Goal: Check status: Check status

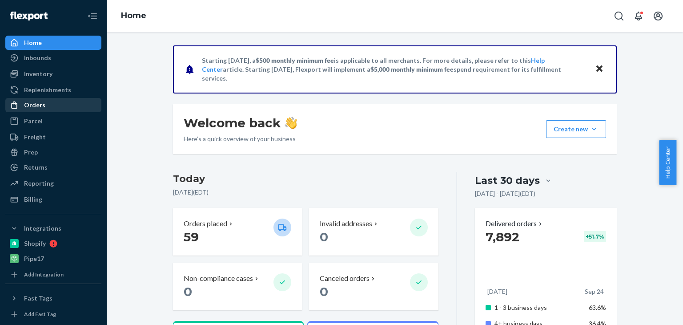
click at [33, 107] on div "Orders" at bounding box center [34, 104] width 21 height 9
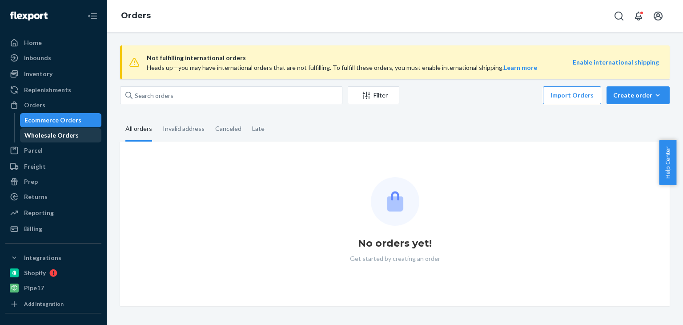
click at [40, 134] on div "Wholesale Orders" at bounding box center [51, 135] width 54 height 9
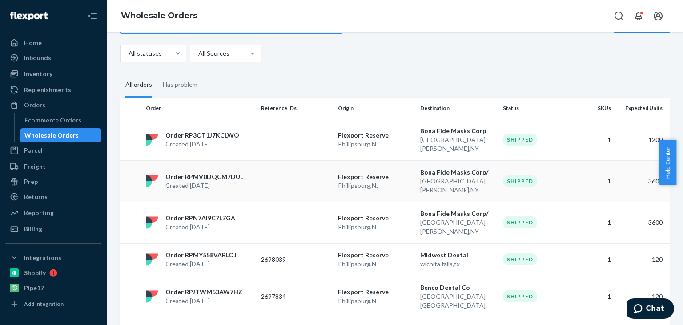
scroll to position [44, 0]
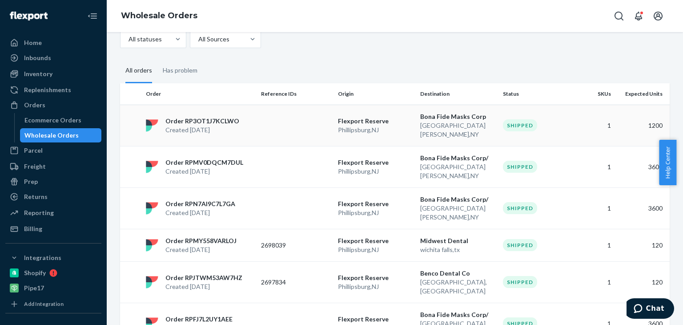
click at [555, 125] on div "Shipped" at bounding box center [538, 125] width 70 height 12
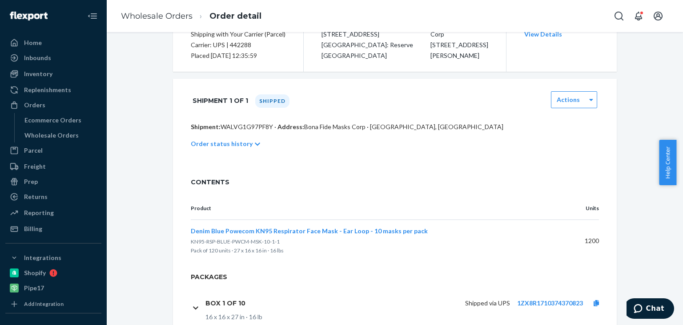
scroll to position [267, 0]
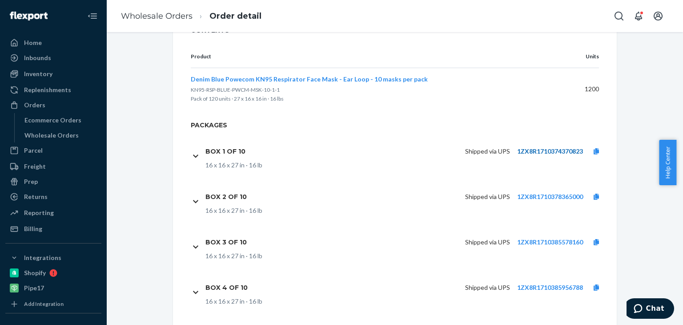
click at [548, 152] on link "1ZX8R1710374370823" at bounding box center [550, 151] width 66 height 8
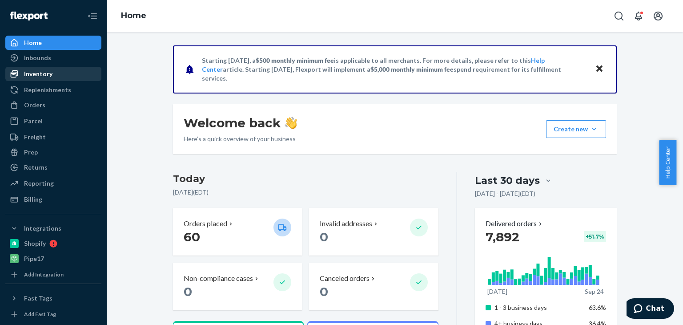
click at [35, 75] on div "Inventory" at bounding box center [38, 73] width 28 height 9
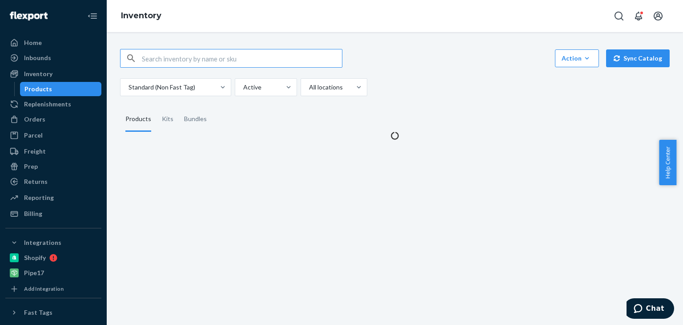
click at [165, 58] on input "text" at bounding box center [242, 58] width 200 height 18
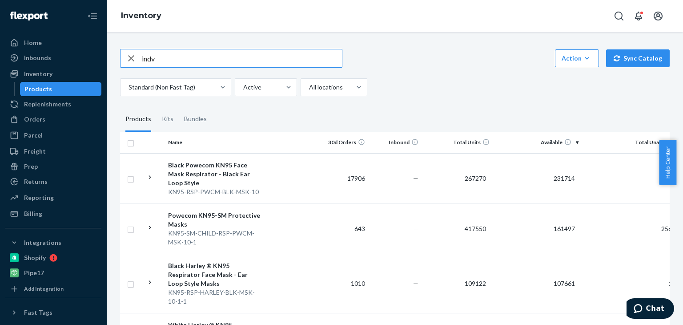
type input "indv"
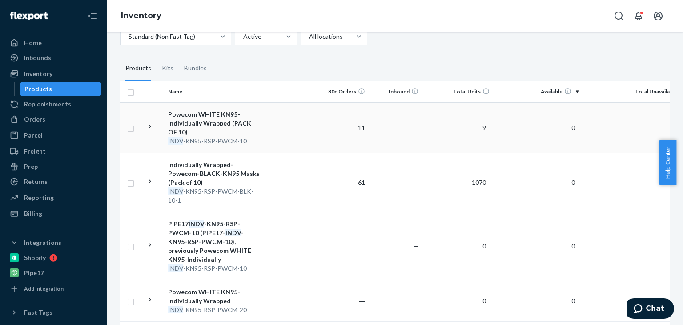
scroll to position [89, 0]
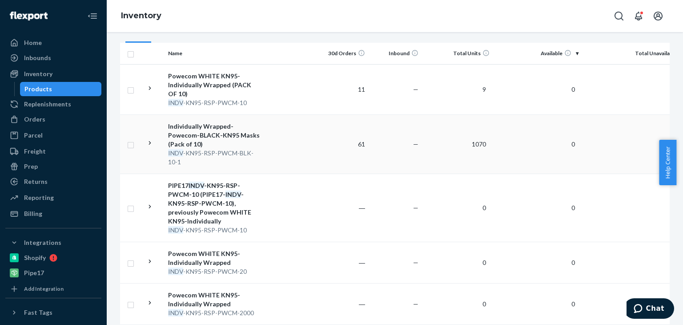
click at [218, 136] on div "Individually Wrapped-Powecom-BLACK-KN95 Masks (Pack of 10)" at bounding box center [214, 135] width 93 height 27
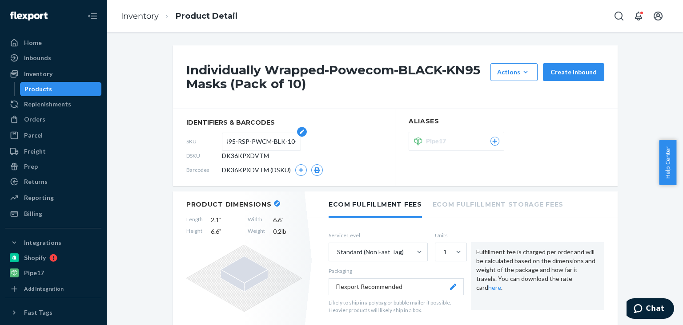
scroll to position [0, 29]
drag, startPoint x: 273, startPoint y: 141, endPoint x: 295, endPoint y: 139, distance: 22.3
click at [295, 139] on form "INDV-KN95-RSP-PWCM-BLK-10-1" at bounding box center [261, 142] width 79 height 18
click at [341, 149] on div "DSKU DK36KPXDVTM" at bounding box center [283, 156] width 195 height 14
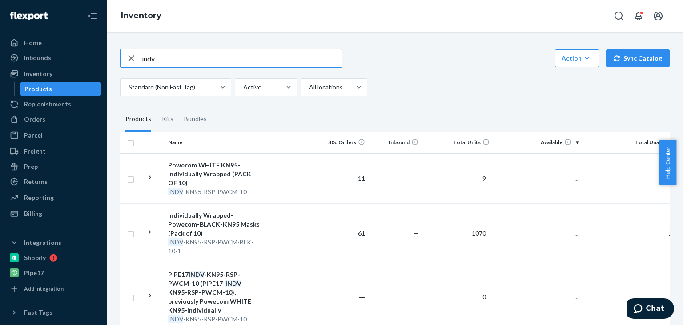
click at [164, 57] on input "indv" at bounding box center [242, 58] width 200 height 18
type input "s188"
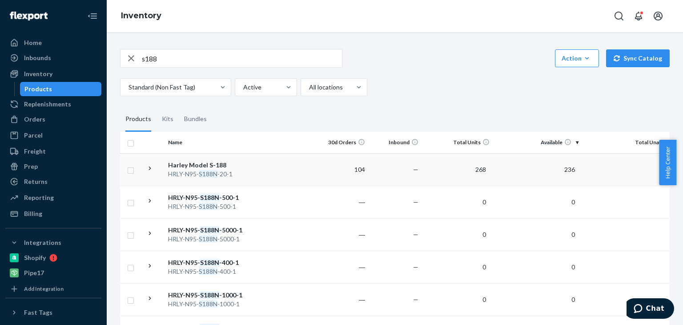
click at [215, 170] on em "S188N" at bounding box center [208, 174] width 19 height 8
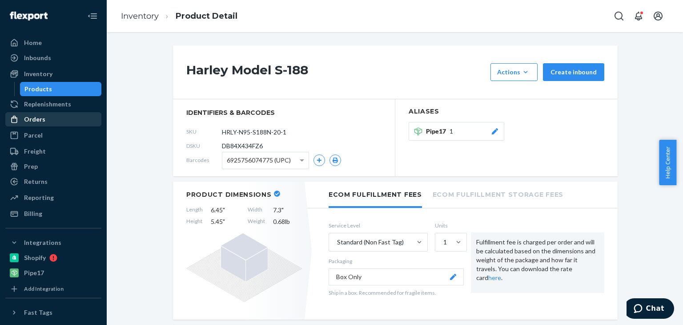
click at [30, 118] on div "Orders" at bounding box center [34, 119] width 21 height 9
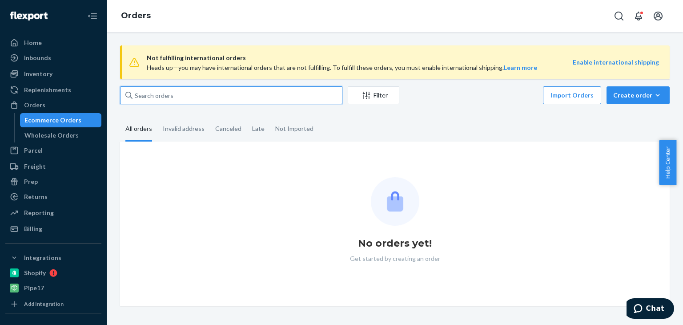
click at [153, 91] on input "text" at bounding box center [231, 95] width 222 height 18
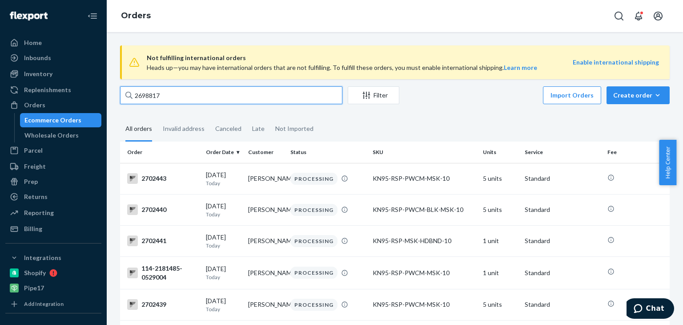
type input "2698817"
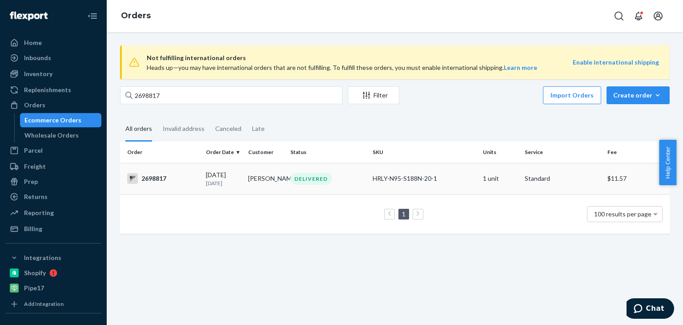
click at [158, 181] on div "2698817" at bounding box center [163, 178] width 72 height 11
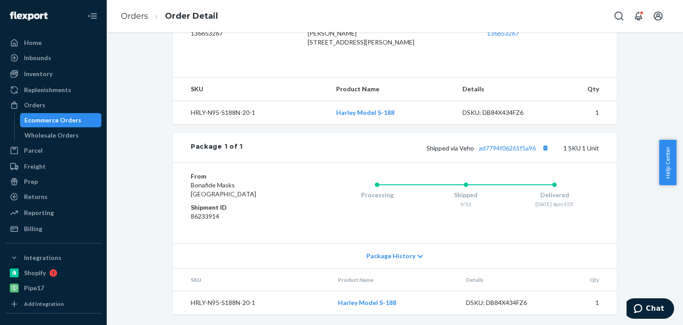
scroll to position [266, 0]
click at [316, 194] on div "Processing Shipped 9/13 Delivered 9/16 - 4pm EDT" at bounding box center [448, 203] width 302 height 62
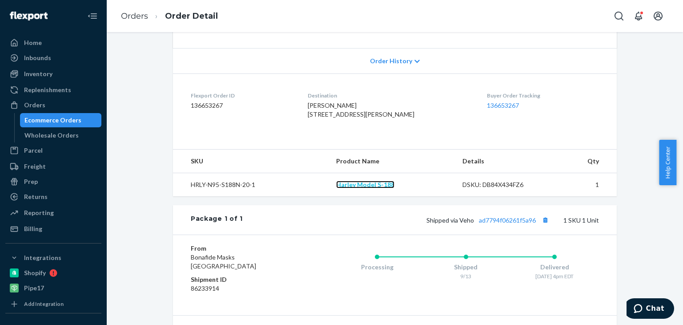
click at [365, 188] on link "Harley Model S-188" at bounding box center [365, 185] width 58 height 8
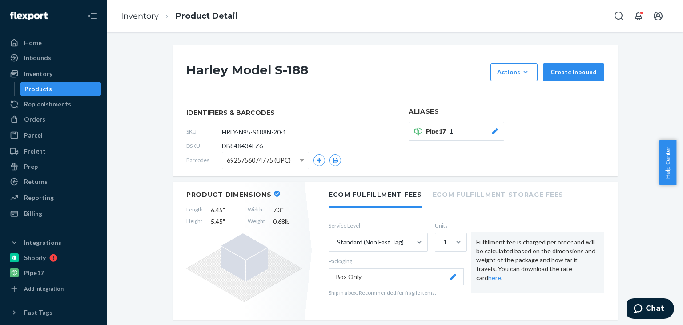
click at [466, 132] on div "Pipe17 1" at bounding box center [462, 131] width 73 height 9
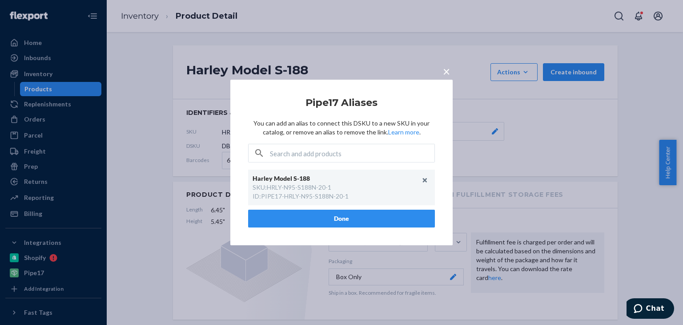
click at [445, 72] on span "×" at bounding box center [446, 71] width 7 height 15
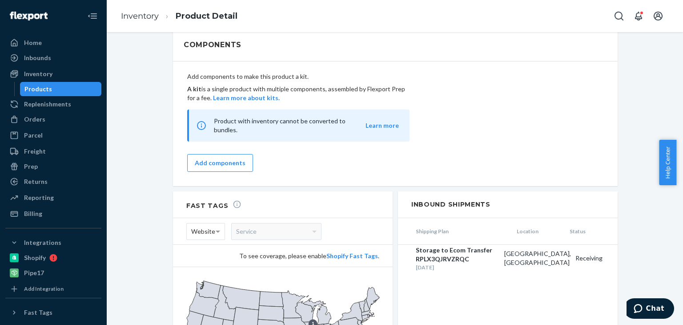
scroll to position [800, 0]
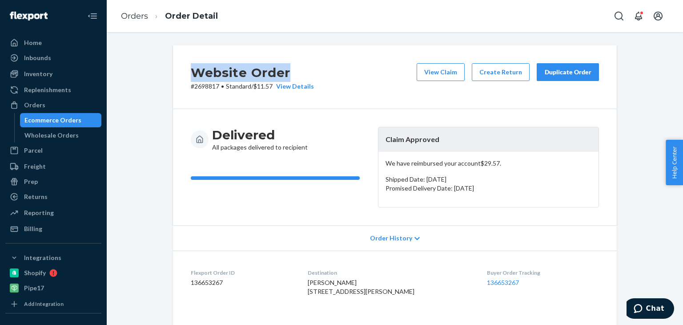
drag, startPoint x: 189, startPoint y: 64, endPoint x: 297, endPoint y: 67, distance: 108.5
click at [297, 67] on h2 "Website Order" at bounding box center [252, 72] width 123 height 19
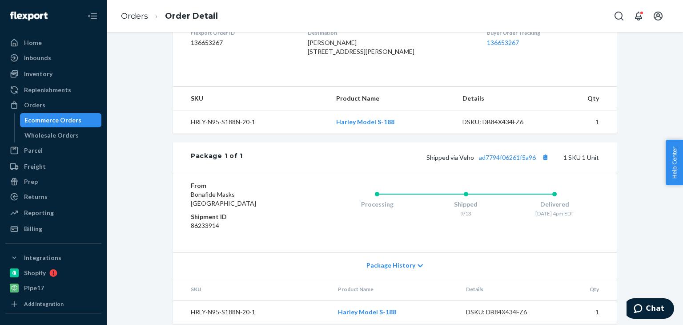
scroll to position [266, 0]
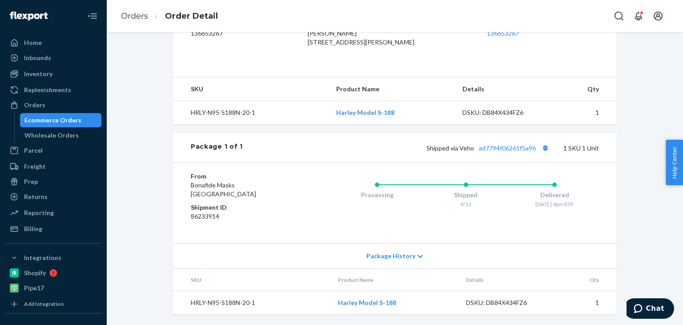
click at [418, 257] on icon at bounding box center [420, 256] width 5 height 6
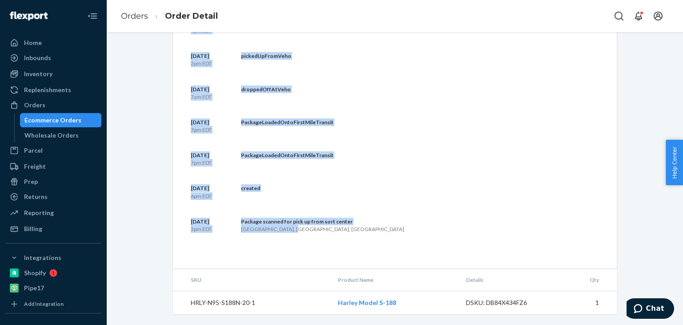
scroll to position [488, 0]
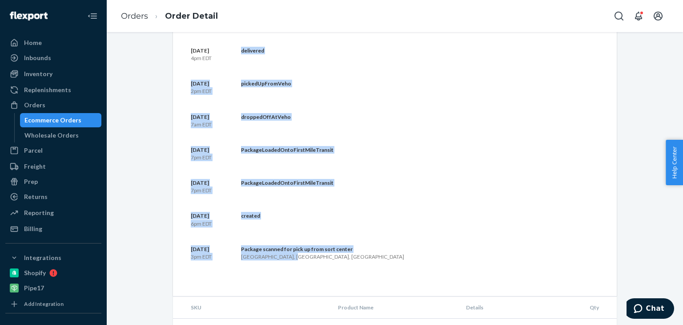
drag, startPoint x: 305, startPoint y: 234, endPoint x: 225, endPoint y: 59, distance: 192.6
click at [225, 61] on div "[DATE] 4pm EDT delivered [DATE] 2pm EDT pickedUpFromVeho [DATE] 7am EDT dropped…" at bounding box center [395, 162] width 444 height 267
click at [308, 278] on section "[DATE] 4pm EDT delivered [DATE] 2pm EDT pickedUpFromVeho [DATE] 7am EDT dropped…" at bounding box center [395, 162] width 408 height 231
drag, startPoint x: 304, startPoint y: 277, endPoint x: 177, endPoint y: 44, distance: 265.4
click at [173, 47] on div "[DATE] 4pm EDT delivered [DATE] 2pm EDT pickedUpFromVeho [DATE] 7am EDT dropped…" at bounding box center [395, 162] width 444 height 267
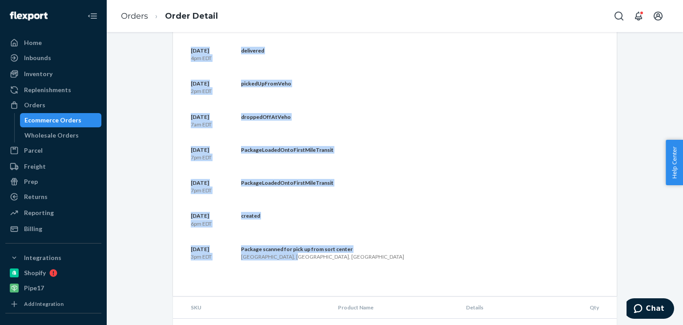
click at [336, 253] on section "[DATE] 4pm EDT delivered [DATE] 2pm EDT pickedUpFromVeho [DATE] 7am EDT dropped…" at bounding box center [395, 162] width 408 height 231
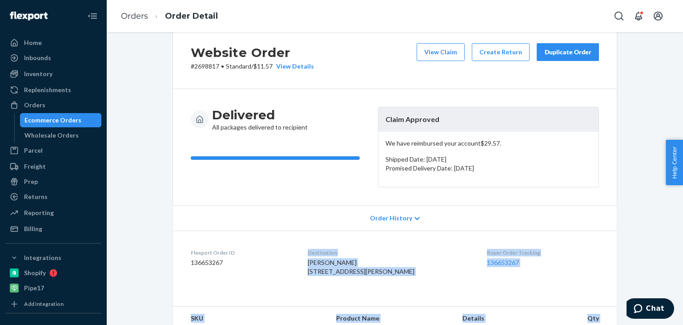
drag, startPoint x: 306, startPoint y: 281, endPoint x: 232, endPoint y: 295, distance: 75.1
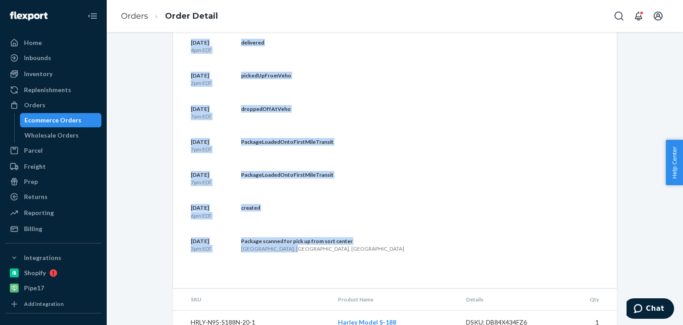
scroll to position [533, 0]
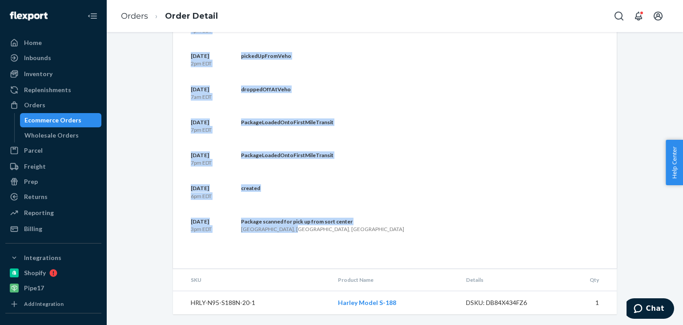
click at [342, 250] on div "[DATE] 4pm EDT delivered [DATE] 2pm EDT pickedUpFromVeho [DATE] 7am EDT dropped…" at bounding box center [395, 134] width 444 height 267
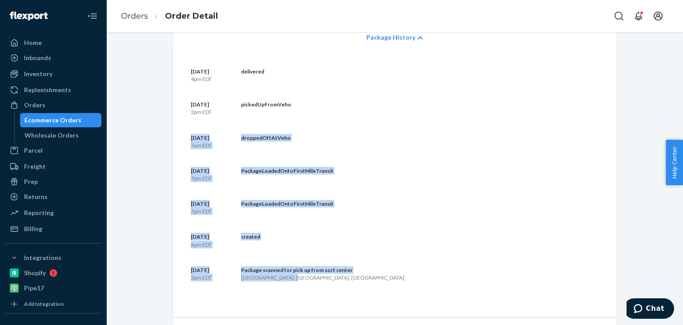
scroll to position [444, 0]
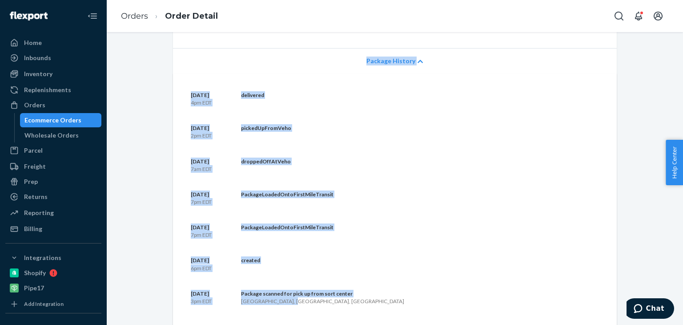
drag, startPoint x: 329, startPoint y: 241, endPoint x: 178, endPoint y: 68, distance: 230.4
click at [178, 68] on div "Package 1 of 1 Shipped via Veho ad7794f06261f5a96 1 SKU 1 Unit From [GEOGRAPHIC…" at bounding box center [395, 162] width 444 height 448
click at [294, 96] on div "[DATE] 4pm EDT delivered [DATE] 2pm EDT pickedUpFromVeho [DATE] 7am EDT dropped…" at bounding box center [395, 206] width 444 height 267
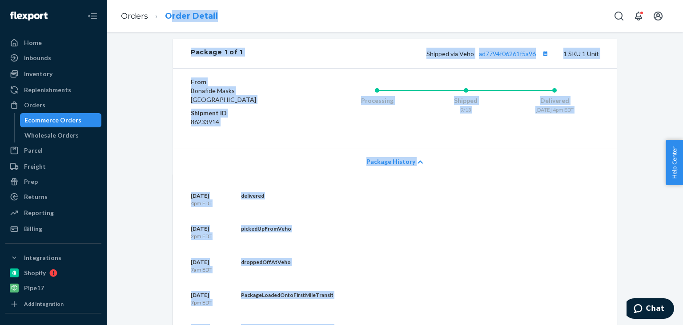
scroll to position [18, 0]
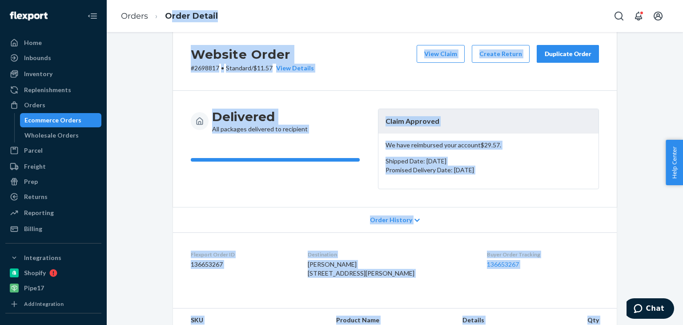
drag, startPoint x: 304, startPoint y: 238, endPoint x: 177, endPoint y: 54, distance: 224.4
click at [170, 21] on div "Orders Order Detail Website Order # 2698817 • Standard / $11.57 View Details Vi…" at bounding box center [395, 162] width 576 height 325
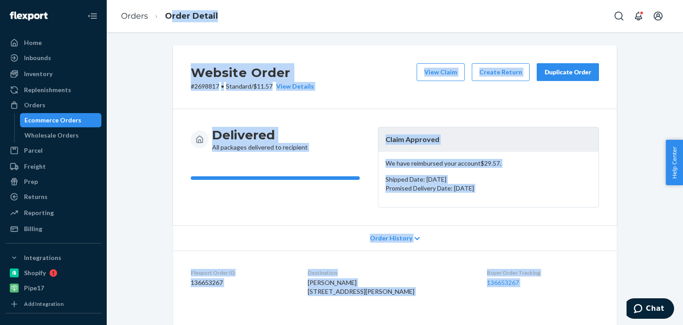
click at [263, 197] on div "Delivered All packages delivered to recipient" at bounding box center [281, 167] width 180 height 80
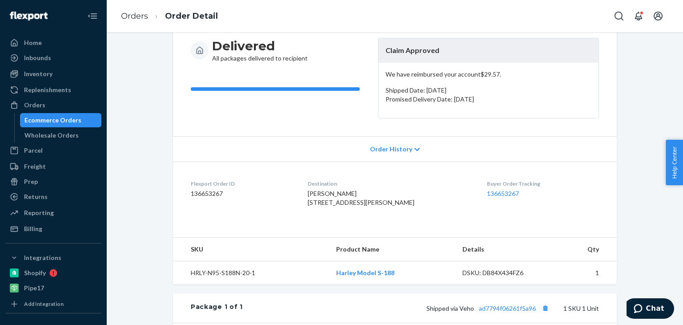
scroll to position [311, 0]
